Goal: Use online tool/utility: Utilize a website feature to perform a specific function

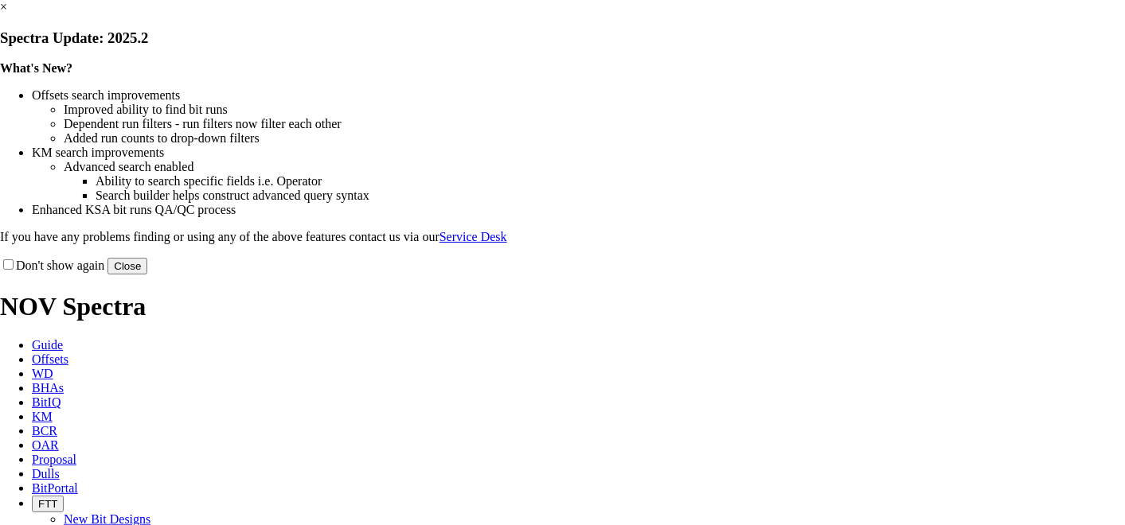
click at [147, 275] on button "Close" at bounding box center [127, 266] width 40 height 17
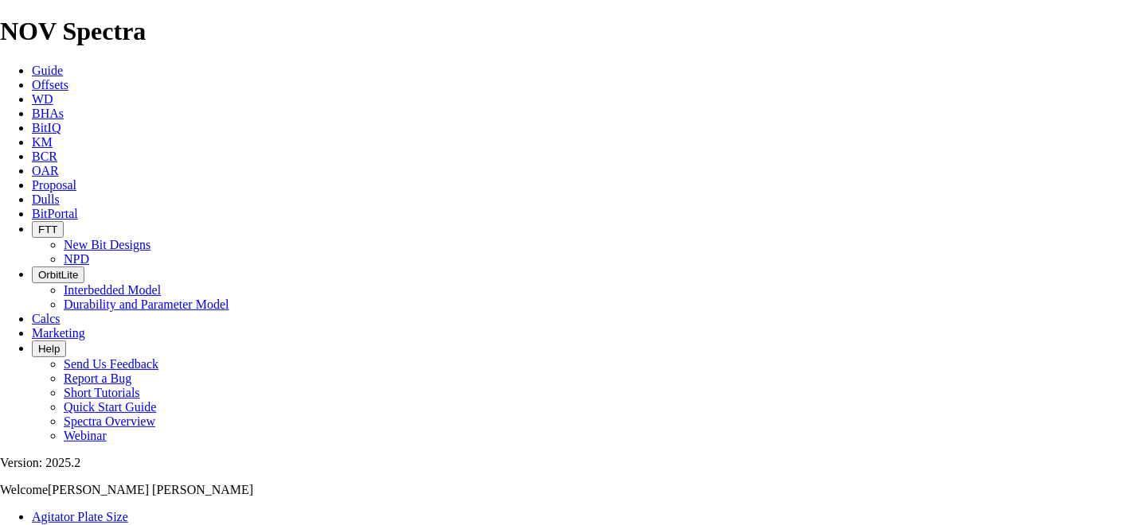
type input "12.25"
type input "1100"
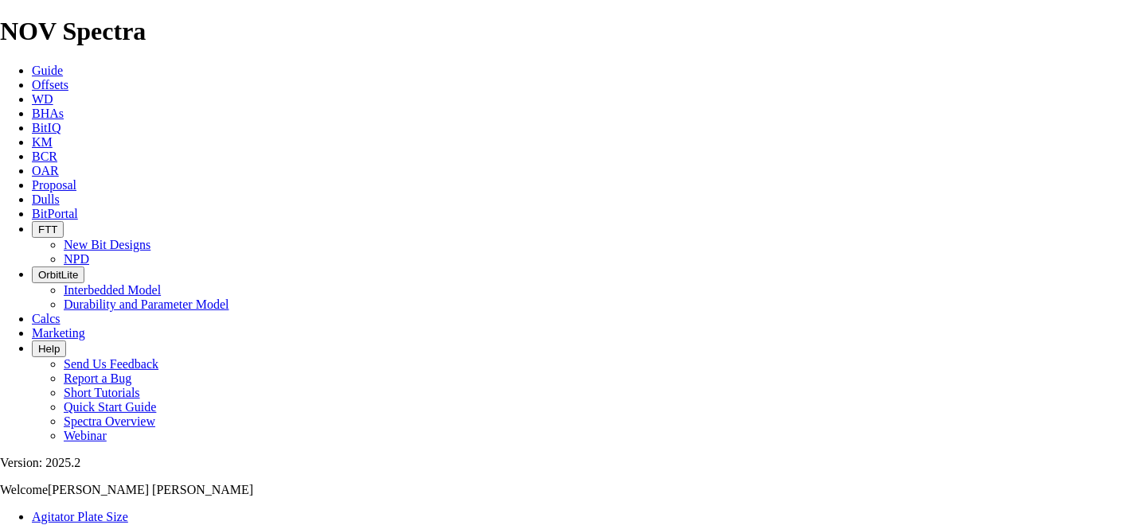
type input "12"
type input "5"
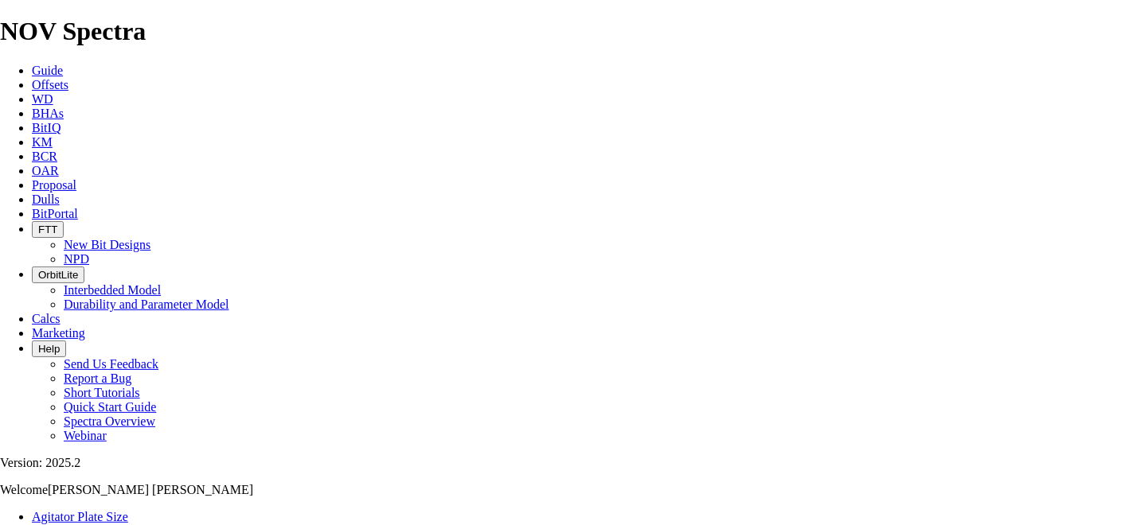
select select "number:15"
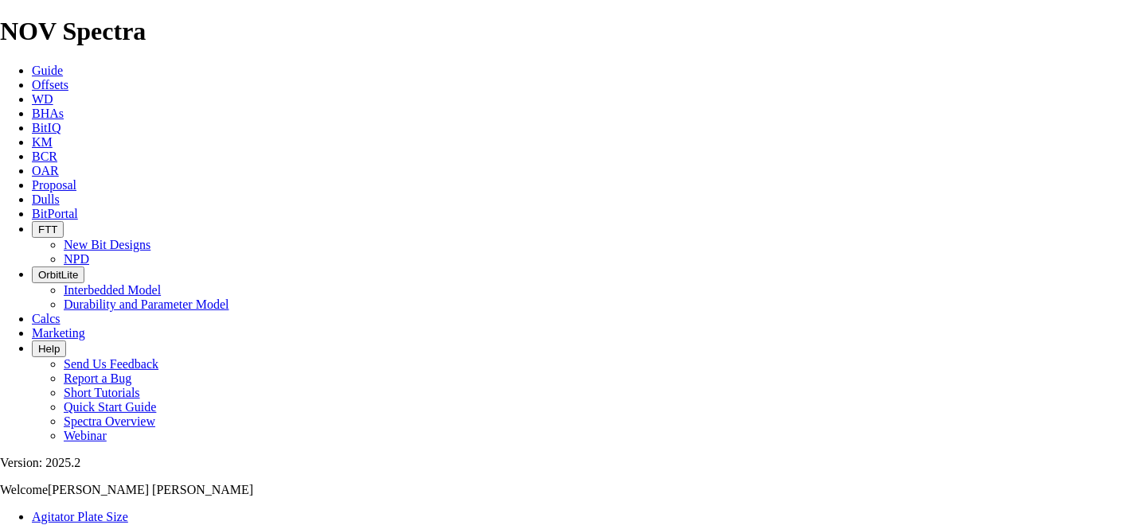
select select "number:15"
